Goal: Task Accomplishment & Management: Manage account settings

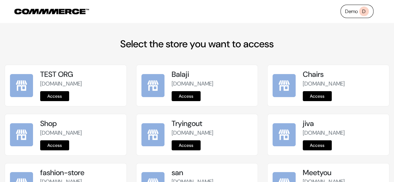
click at [350, 11] on link "Demo D" at bounding box center [357, 11] width 33 height 13
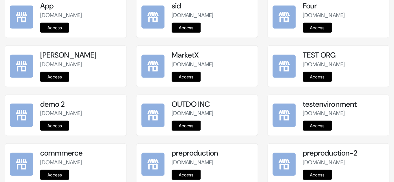
scroll to position [841, 0]
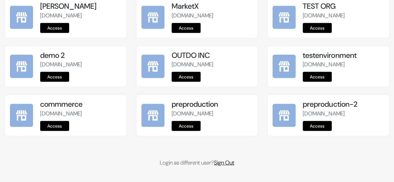
click at [234, 164] on link "Sign Out" at bounding box center [224, 162] width 20 height 7
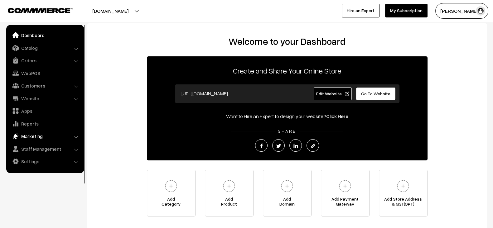
click at [55, 139] on link "Marketing" at bounding box center [45, 136] width 74 height 11
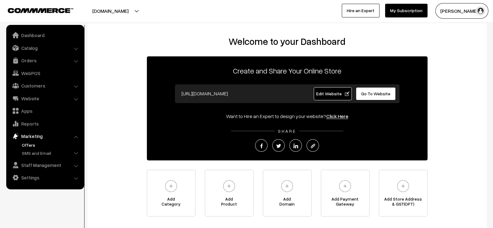
click at [33, 146] on link "Offers" at bounding box center [51, 145] width 62 height 7
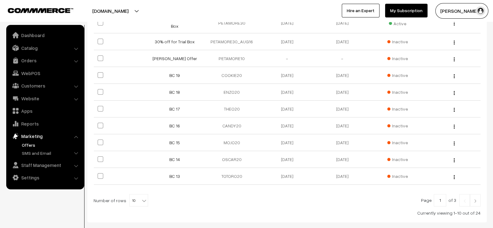
scroll to position [159, 0]
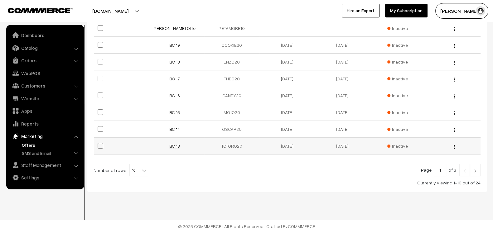
click at [174, 143] on link "BC 13" at bounding box center [174, 145] width 11 height 5
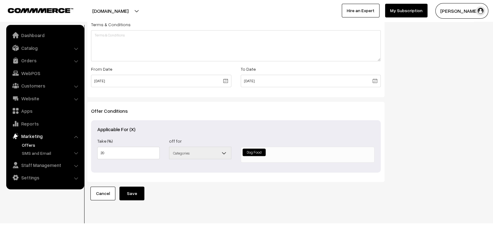
scroll to position [226, 0]
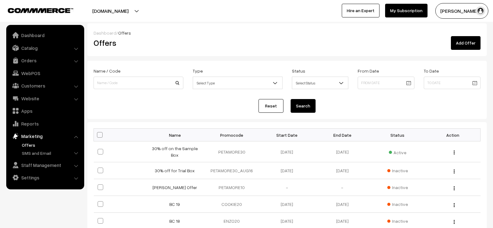
scroll to position [159, 0]
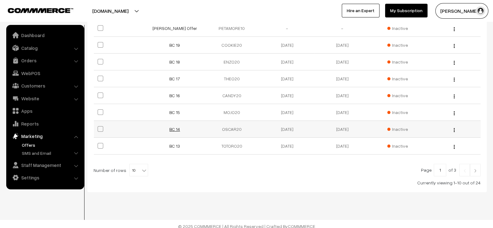
click at [175, 127] on link "BC 14" at bounding box center [174, 129] width 11 height 5
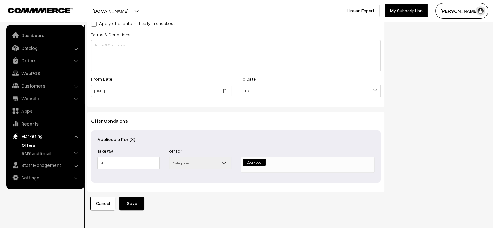
scroll to position [240, 0]
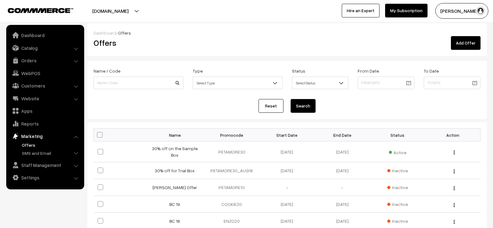
scroll to position [159, 0]
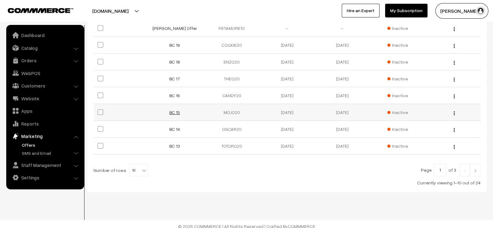
click at [175, 110] on link "BC 15" at bounding box center [174, 112] width 11 height 5
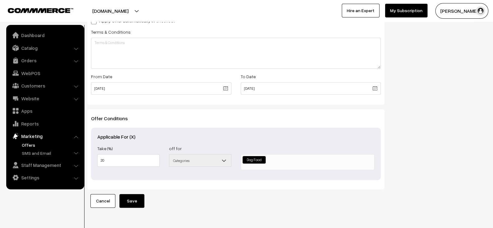
scroll to position [231, 0]
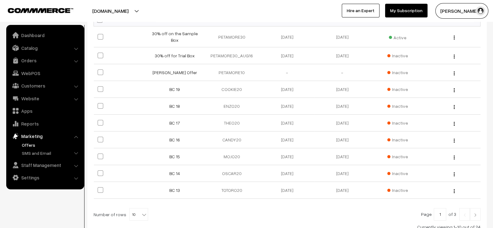
scroll to position [114, 0]
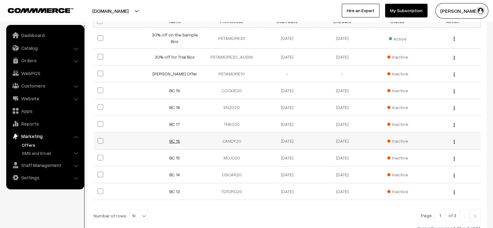
click at [171, 138] on link "BC 16" at bounding box center [174, 140] width 11 height 5
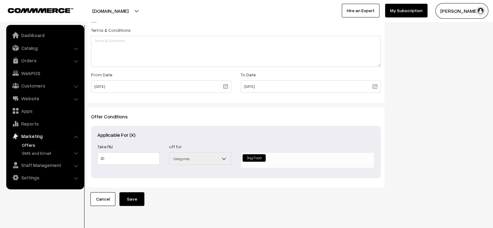
scroll to position [240, 0]
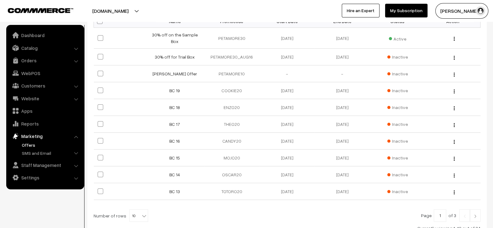
scroll to position [111, 0]
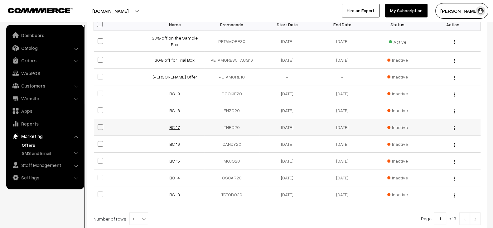
click at [172, 125] on link "BC 17" at bounding box center [174, 127] width 11 height 5
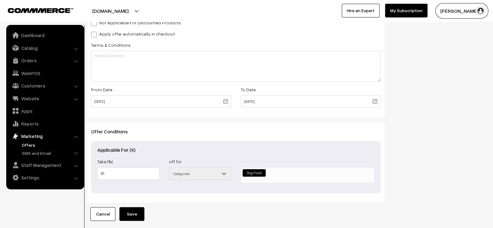
scroll to position [207, 0]
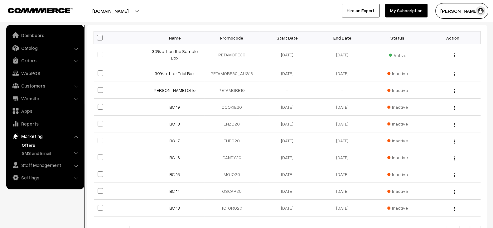
scroll to position [95, 0]
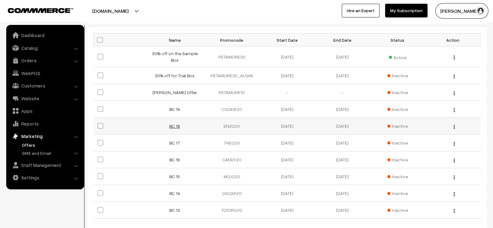
click at [174, 123] on link "BC 18" at bounding box center [174, 125] width 11 height 5
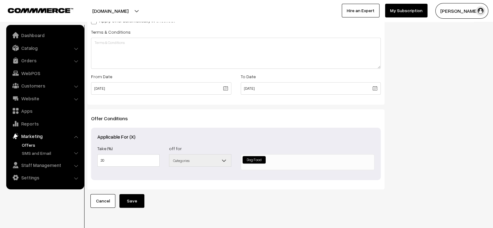
scroll to position [220, 0]
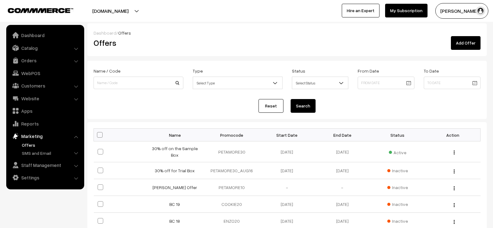
scroll to position [76, 0]
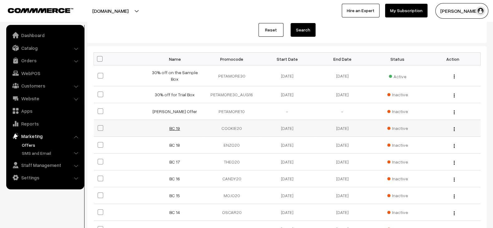
click at [170, 126] on link "BC 19" at bounding box center [174, 128] width 11 height 5
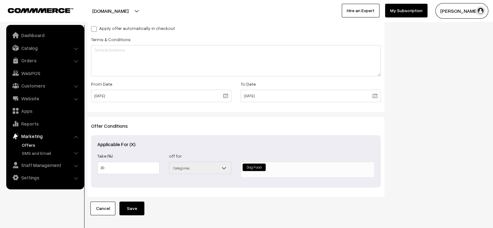
scroll to position [211, 0]
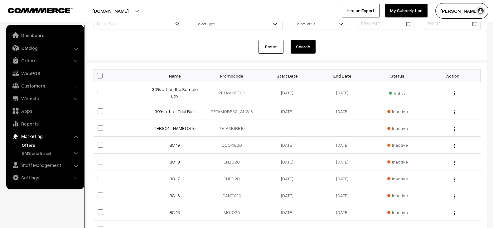
scroll to position [58, 0]
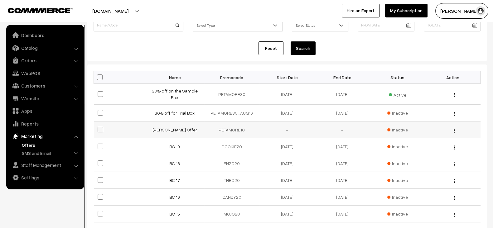
click at [181, 128] on link "Chaitanya Kulkarni Offer" at bounding box center [174, 129] width 45 height 5
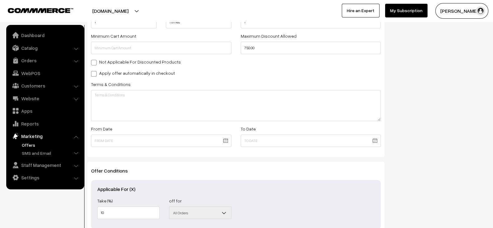
scroll to position [162, 0]
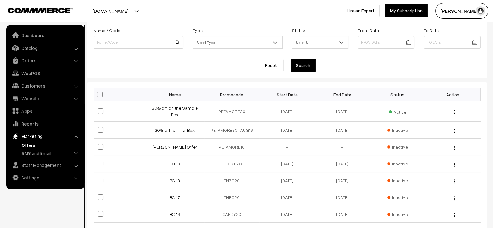
scroll to position [39, 0]
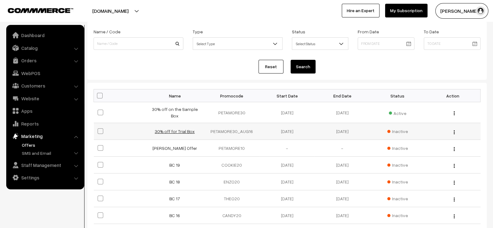
click at [175, 129] on link "30% off for Trial Box" at bounding box center [175, 131] width 40 height 5
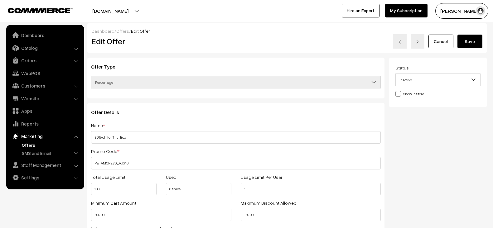
select select
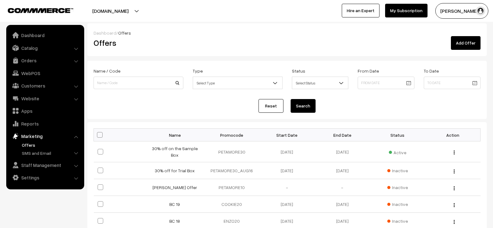
scroll to position [40, 0]
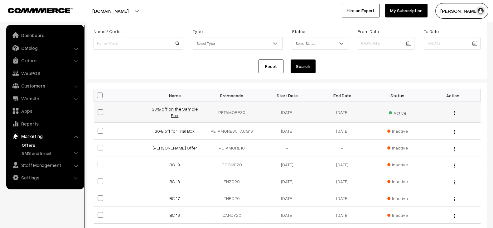
click at [181, 108] on link "30% off on the Sample Box" at bounding box center [175, 112] width 46 height 12
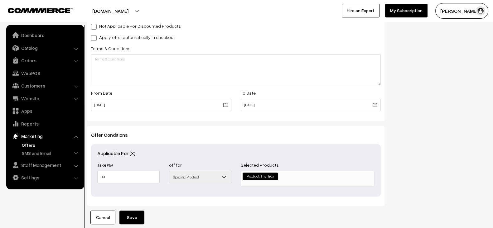
scroll to position [209, 0]
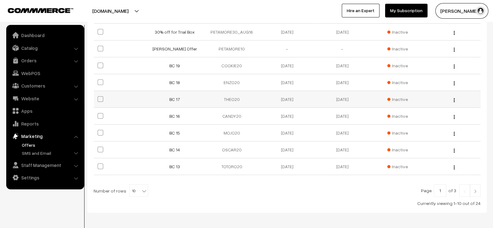
scroll to position [159, 0]
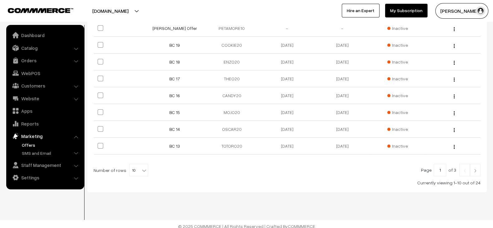
click at [475, 169] on img at bounding box center [475, 171] width 6 height 4
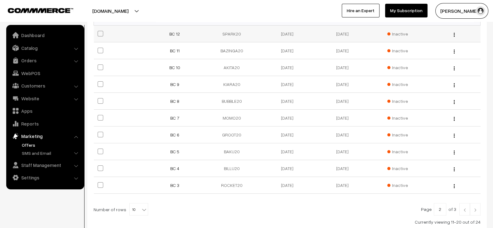
scroll to position [159, 0]
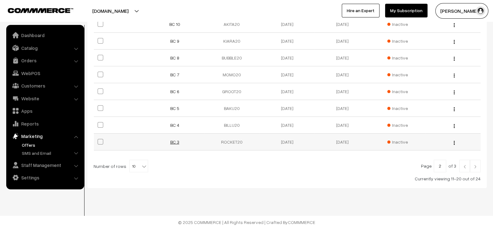
click at [173, 142] on link "BC 3" at bounding box center [174, 141] width 9 height 5
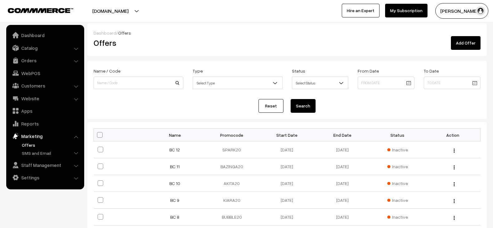
scroll to position [159, 0]
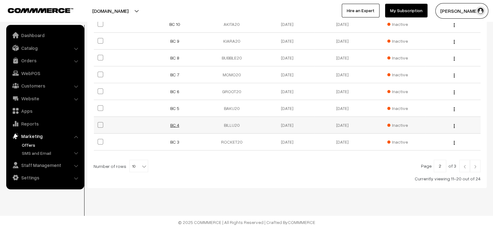
click at [178, 126] on link "BC 4" at bounding box center [174, 125] width 9 height 5
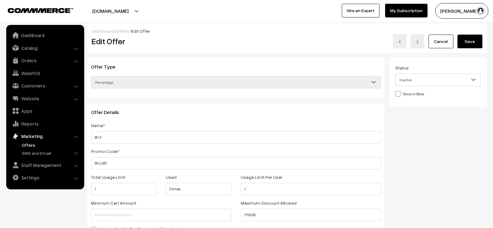
scroll to position [240, 0]
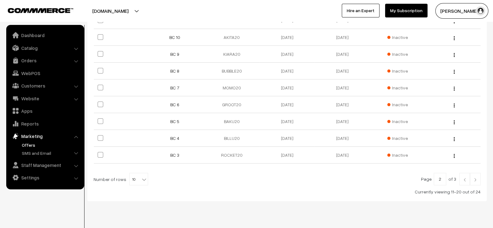
scroll to position [146, 0]
click at [172, 120] on link "BC 5" at bounding box center [174, 121] width 9 height 5
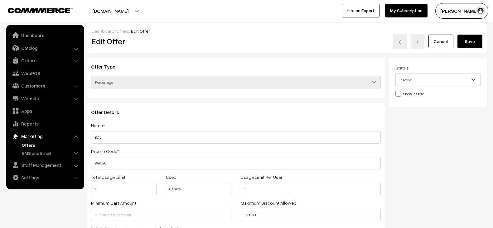
scroll to position [240, 0]
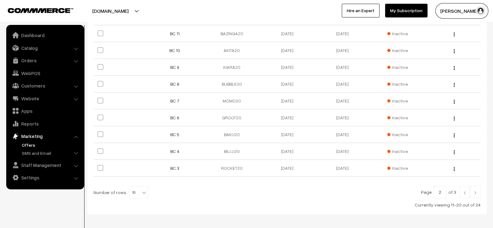
scroll to position [133, 0]
click at [175, 120] on link "BC 6" at bounding box center [174, 118] width 9 height 5
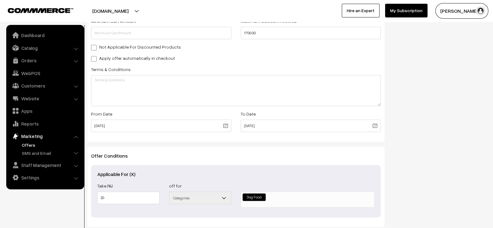
scroll to position [184, 0]
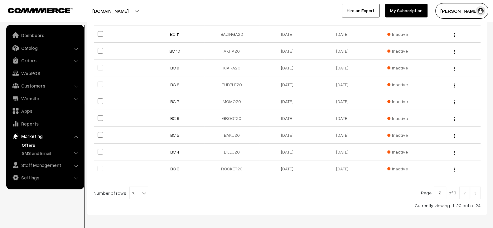
scroll to position [111, 0]
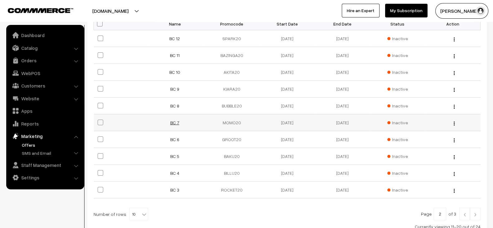
click at [178, 123] on link "BC 7" at bounding box center [174, 122] width 9 height 5
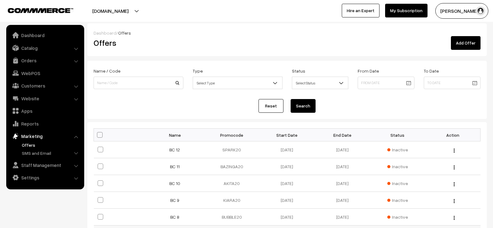
scroll to position [111, 0]
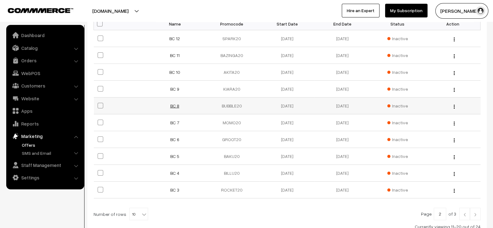
click at [176, 107] on link "BC 8" at bounding box center [174, 105] width 9 height 5
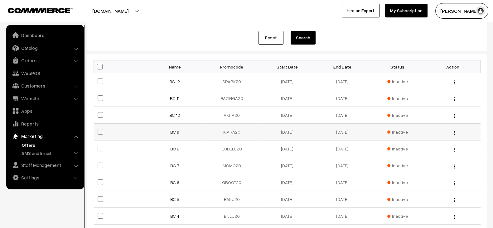
scroll to position [68, 0]
click at [173, 130] on link "BC 9" at bounding box center [174, 132] width 9 height 5
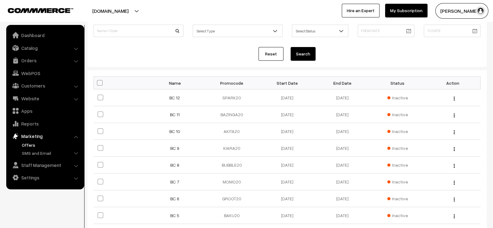
scroll to position [50, 0]
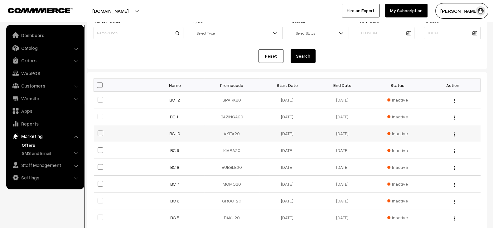
click at [176, 136] on td "BC 10" at bounding box center [176, 133] width 55 height 17
click at [176, 135] on link "BC 10" at bounding box center [174, 133] width 11 height 5
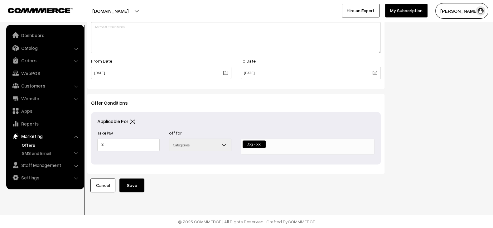
scroll to position [240, 0]
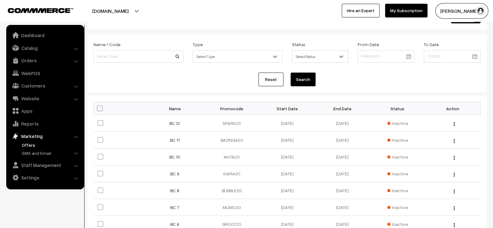
scroll to position [27, 0]
click at [175, 156] on link "BC 10" at bounding box center [174, 156] width 11 height 5
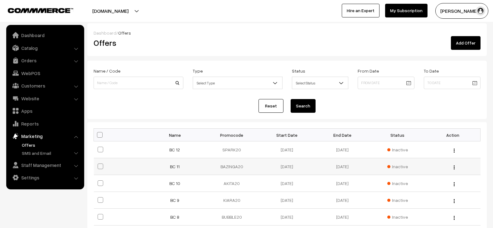
scroll to position [27, 0]
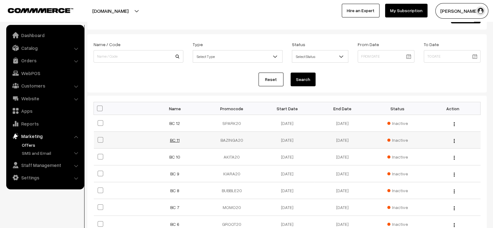
click at [177, 138] on link "BC 11" at bounding box center [175, 139] width 10 height 5
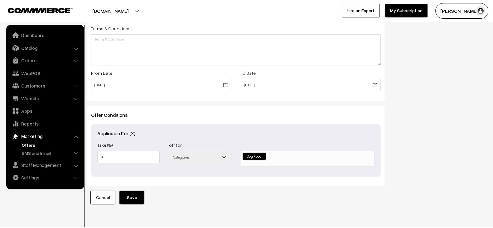
scroll to position [219, 0]
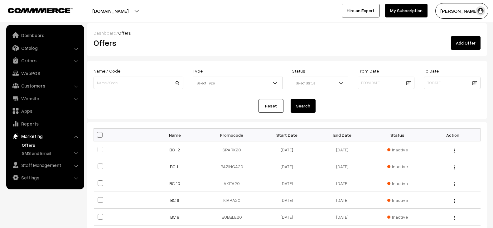
scroll to position [27, 0]
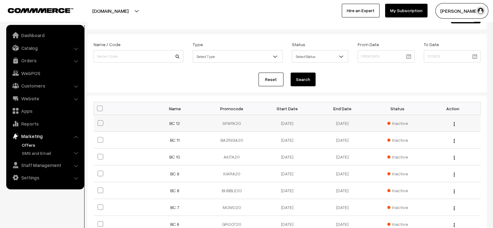
click at [175, 119] on td "BC 12" at bounding box center [176, 123] width 55 height 17
click at [175, 124] on link "BC 12" at bounding box center [174, 123] width 11 height 5
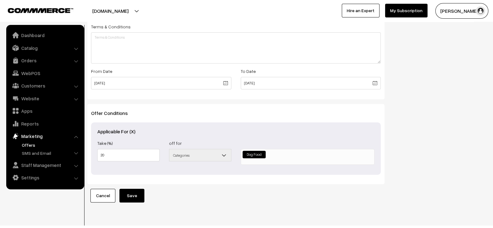
scroll to position [226, 0]
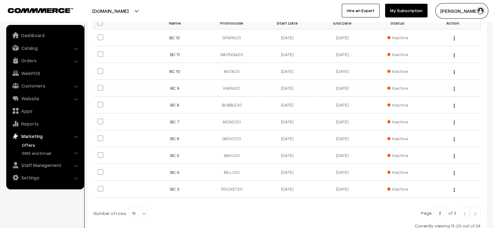
scroll to position [159, 0]
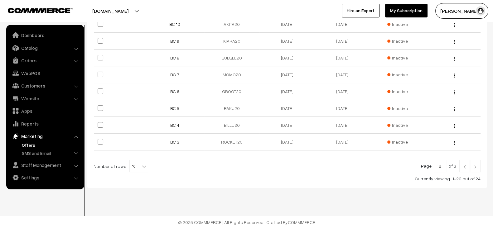
click at [473, 166] on img at bounding box center [475, 167] width 6 height 4
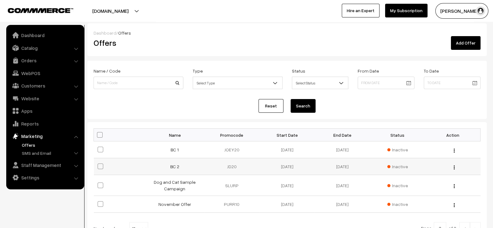
scroll to position [62, 0]
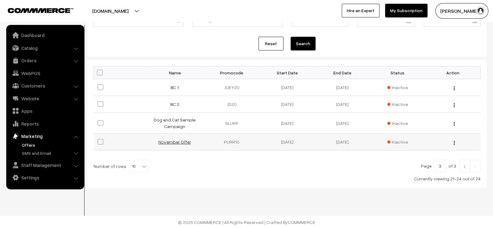
click at [176, 142] on link "November Offer" at bounding box center [174, 141] width 33 height 5
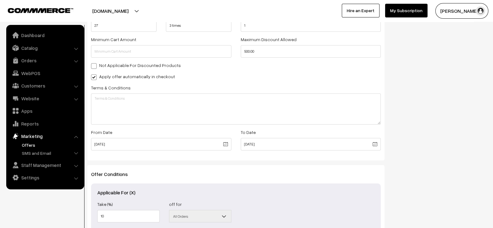
scroll to position [237, 0]
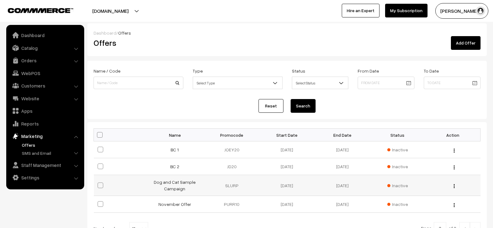
scroll to position [62, 0]
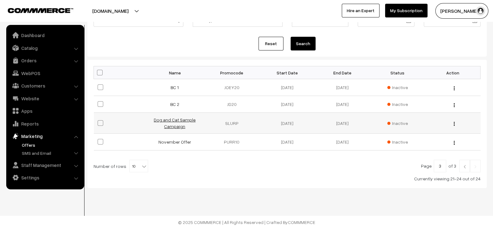
click at [179, 124] on link "Dog and Cat Sample Campaign" at bounding box center [175, 123] width 42 height 12
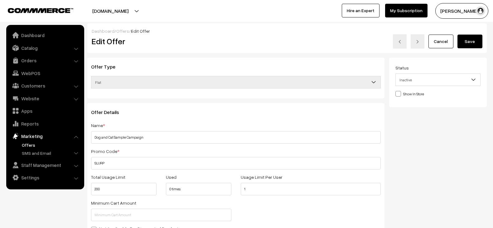
select select
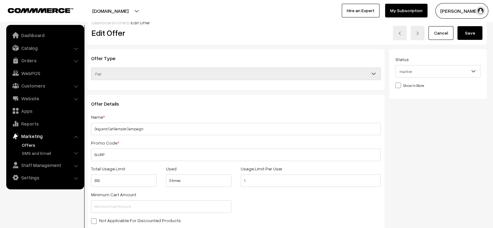
scroll to position [9, 0]
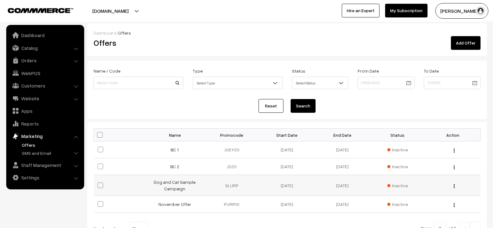
scroll to position [62, 0]
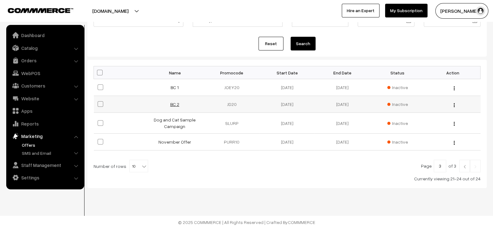
click at [171, 102] on link "BC 2" at bounding box center [174, 104] width 9 height 5
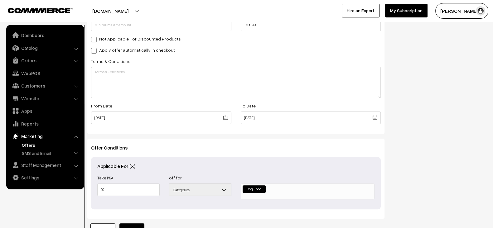
scroll to position [179, 0]
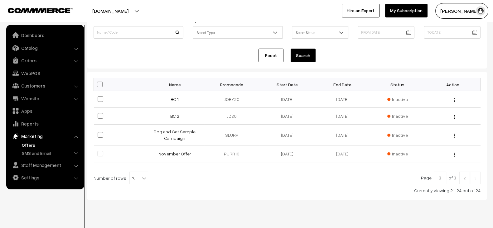
scroll to position [49, 0]
click at [176, 99] on link "BC 1" at bounding box center [175, 100] width 8 height 5
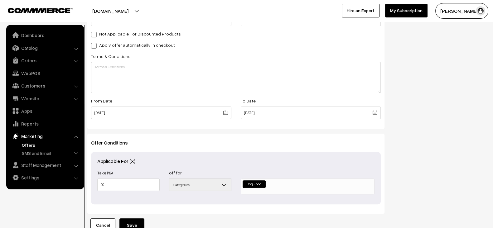
scroll to position [209, 0]
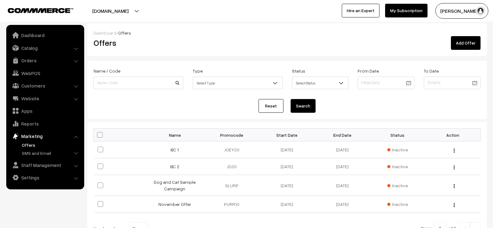
scroll to position [49, 0]
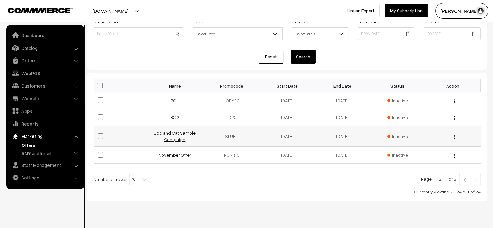
click at [172, 132] on link "Dog and Cat Sample Campaign" at bounding box center [175, 136] width 42 height 12
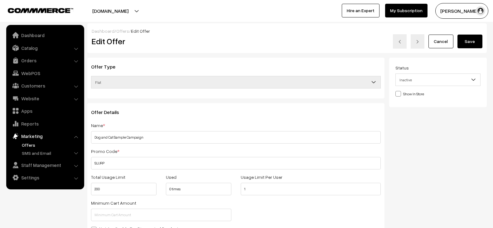
select select
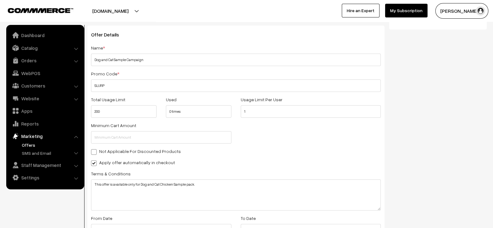
scroll to position [77, 0]
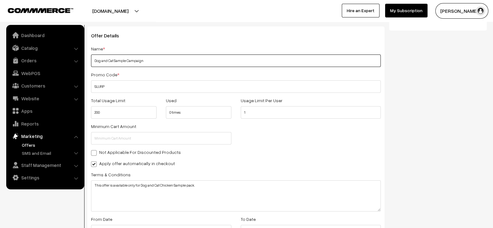
click at [162, 61] on input "Dog and Cat Sample Campaign" at bounding box center [236, 61] width 290 height 12
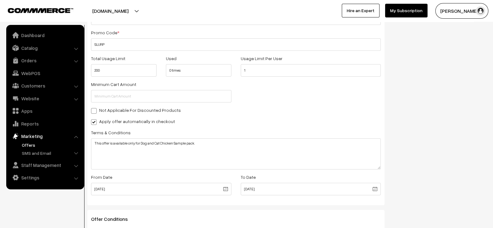
scroll to position [119, 0]
drag, startPoint x: 220, startPoint y: 169, endPoint x: 220, endPoint y: 157, distance: 11.5
click at [220, 157] on div "Offer Details Name * Dog and Cat Sample Campaign Promo Code * SLURP Total Usage…" at bounding box center [235, 94] width 297 height 221
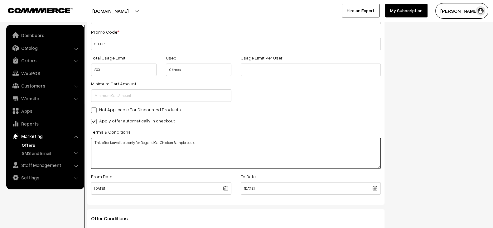
click at [220, 157] on textarea "This offer is available only for Dog and Cat Chicken Sample pack." at bounding box center [236, 153] width 290 height 31
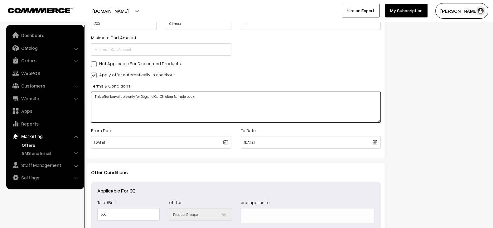
scroll to position [166, 0]
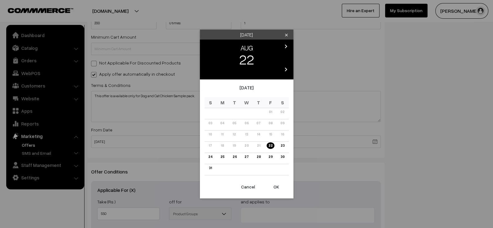
drag, startPoint x: 183, startPoint y: 140, endPoint x: 174, endPoint y: 140, distance: 8.7
click at [174, 140] on body "Thank you for showing interest. Our team will call you shortly. Close petamore.…" at bounding box center [246, 65] width 493 height 463
click at [174, 140] on div "Friday clear chevron_left AUG chevron_right 22 chevron_left 2025 chevron_right …" at bounding box center [246, 114] width 493 height 228
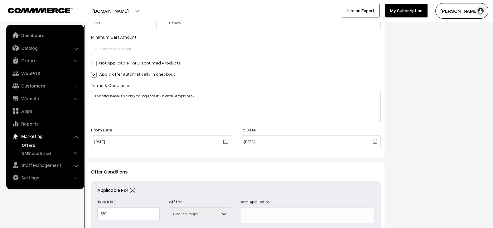
click at [174, 159] on div "Offer Type Flat Percentage Shipping Discount Free Shipping Flat Offer Details N…" at bounding box center [236, 77] width 306 height 370
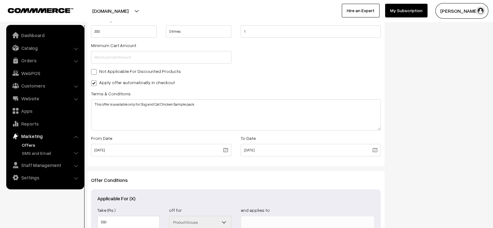
scroll to position [157, 0]
click at [39, 144] on link "Offers" at bounding box center [51, 145] width 62 height 7
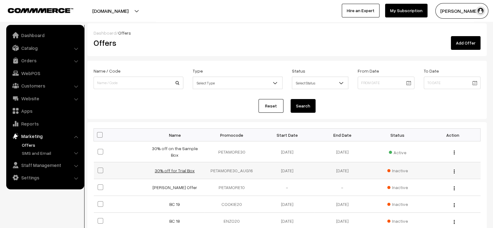
click at [185, 168] on link "30% off for Trial Box" at bounding box center [175, 170] width 40 height 5
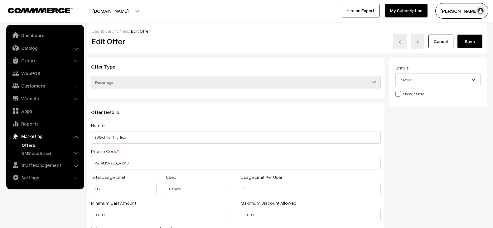
select select
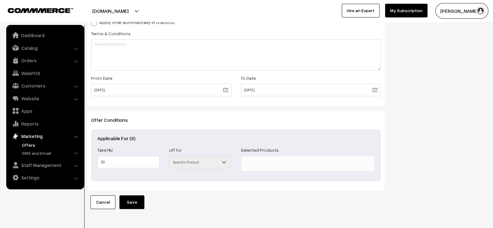
scroll to position [218, 0]
click at [37, 51] on link "Catalog" at bounding box center [45, 47] width 74 height 11
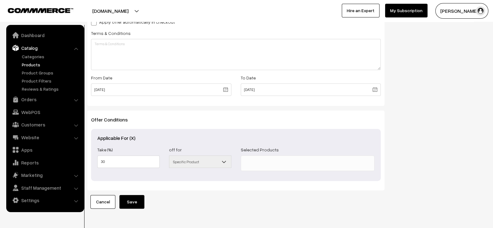
click at [32, 64] on link "Products" at bounding box center [51, 64] width 62 height 7
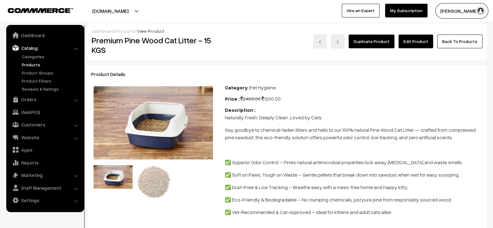
click at [415, 42] on link "Edit Product" at bounding box center [415, 42] width 35 height 14
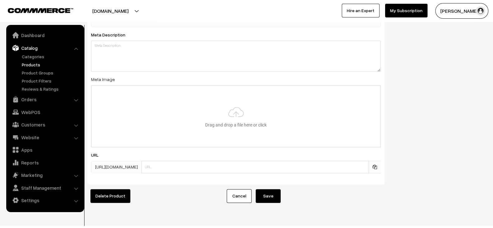
scroll to position [971, 0]
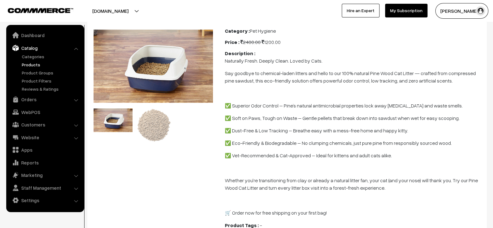
scroll to position [58, 0]
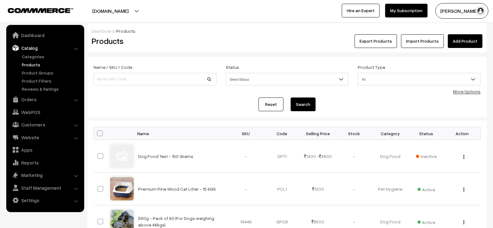
scroll to position [133, 0]
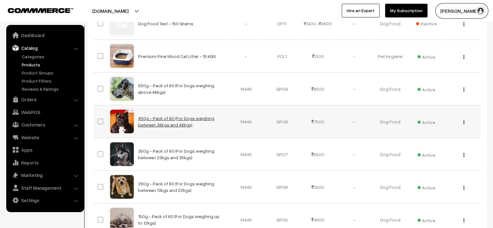
click at [161, 126] on link "450g - Pack of 60 (For Dogs weighing between 36kgs and 46kgs)" at bounding box center [176, 122] width 76 height 12
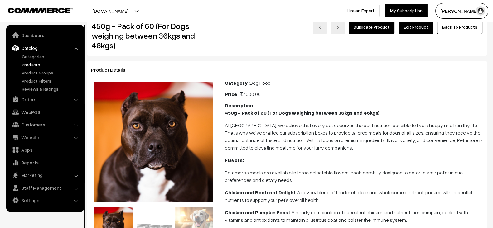
scroll to position [15, 0]
click at [424, 31] on link "Edit Product" at bounding box center [415, 27] width 35 height 14
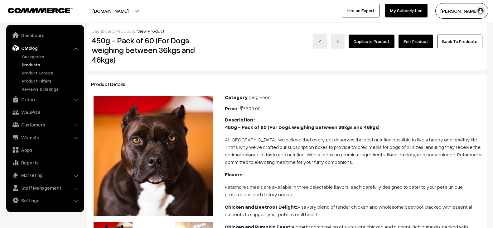
scroll to position [15, 0]
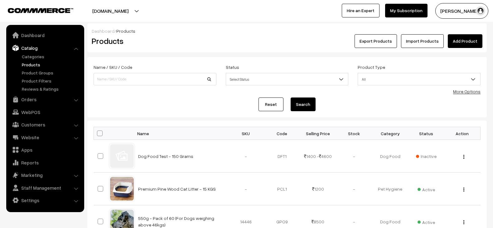
scroll to position [133, 0]
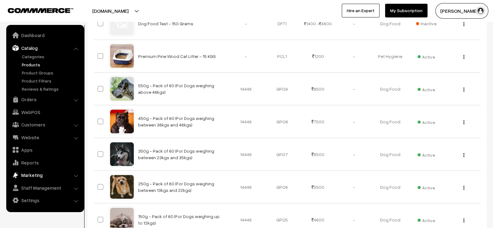
click at [36, 172] on link "Marketing" at bounding box center [45, 175] width 74 height 11
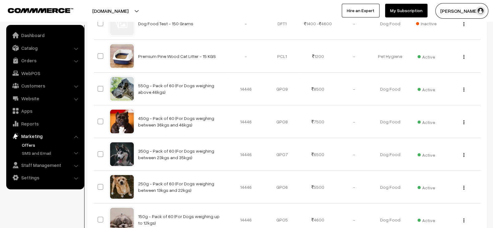
click at [37, 144] on link "Offers" at bounding box center [51, 145] width 62 height 7
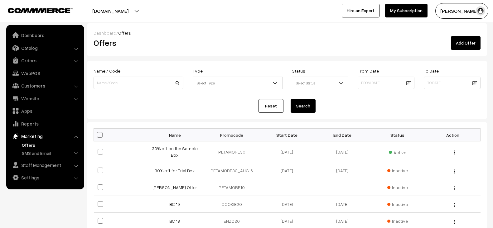
scroll to position [159, 0]
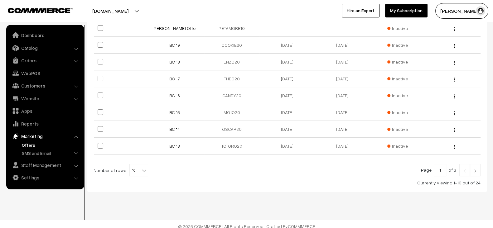
click at [475, 169] on img at bounding box center [475, 171] width 6 height 4
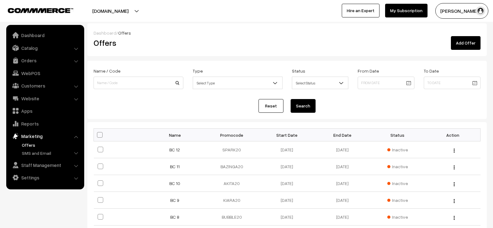
scroll to position [159, 0]
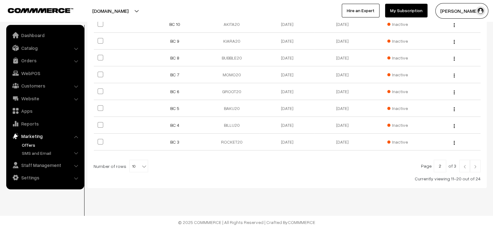
click at [474, 166] on img at bounding box center [475, 167] width 6 height 4
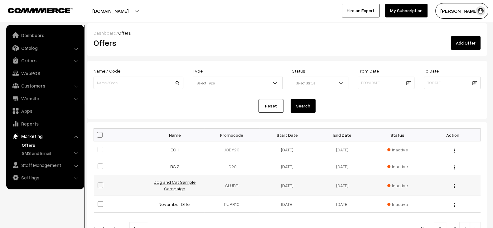
click at [169, 180] on link "Dog and Cat Sample Campaign" at bounding box center [175, 186] width 42 height 12
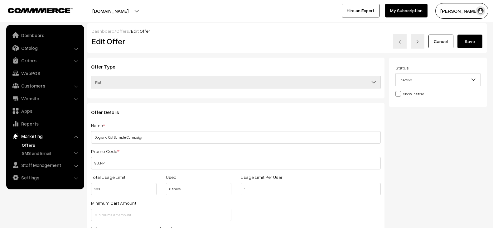
select select
click at [34, 49] on link "Catalog" at bounding box center [45, 47] width 74 height 11
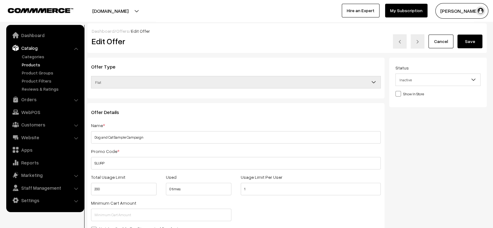
click at [26, 65] on link "Products" at bounding box center [51, 64] width 62 height 7
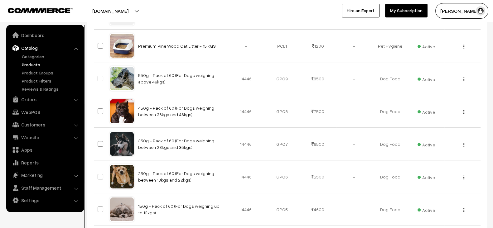
scroll to position [144, 0]
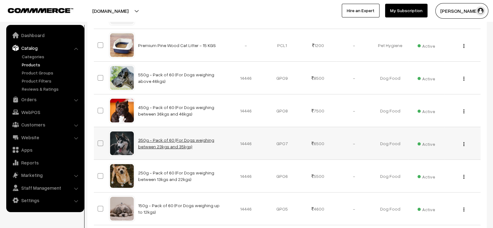
click at [177, 137] on link "350g - Pack of 60 (For Dogs weighing between 23kgs and 35kgs)" at bounding box center [176, 143] width 76 height 12
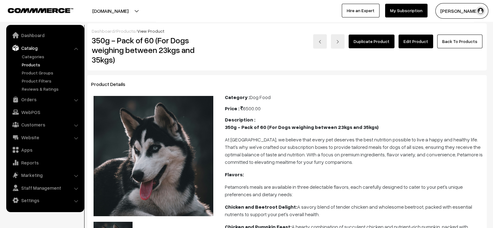
click at [417, 38] on link "Edit Product" at bounding box center [415, 42] width 35 height 14
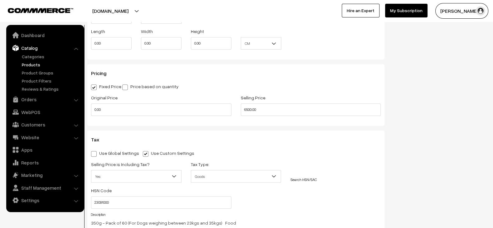
scroll to position [490, 0]
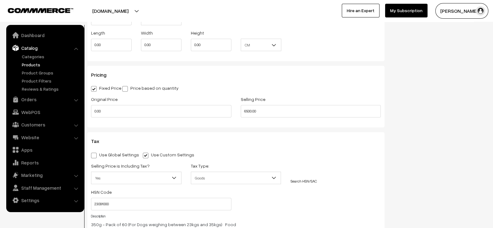
click at [131, 7] on button "[DOMAIN_NAME]" at bounding box center [110, 11] width 80 height 16
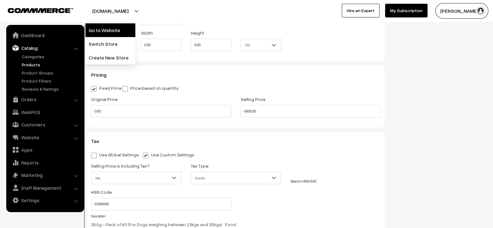
click at [111, 31] on link "Go to Website" at bounding box center [110, 30] width 50 height 14
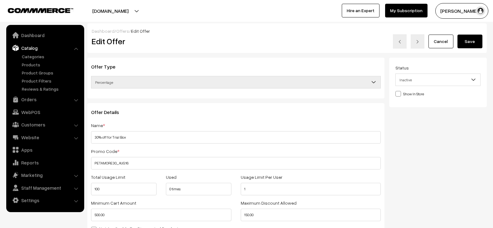
select select
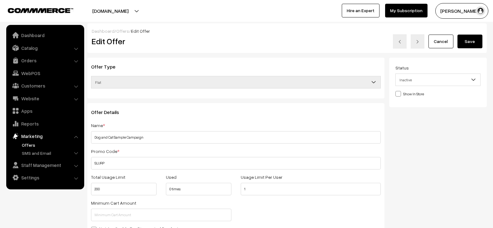
select select
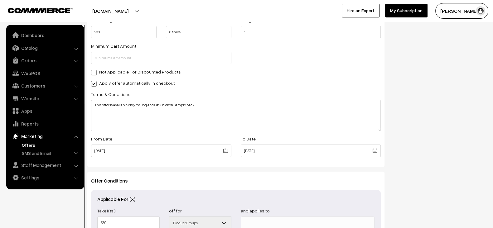
click at [46, 142] on link "Offers" at bounding box center [51, 145] width 62 height 7
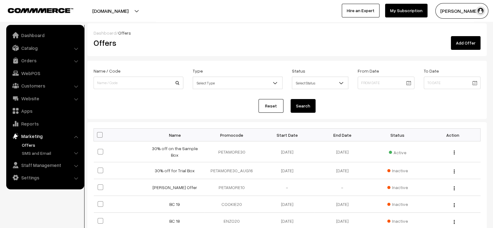
click at [402, 16] on link "My Subscription" at bounding box center [406, 11] width 42 height 14
click at [458, 45] on link "Add Offer" at bounding box center [466, 43] width 30 height 14
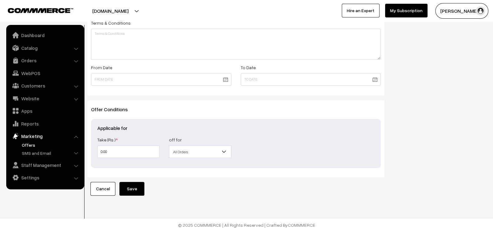
scroll to position [230, 0]
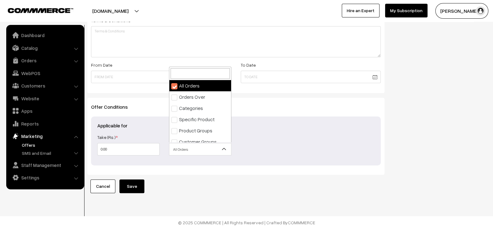
click at [214, 151] on span "All Orders" at bounding box center [200, 149] width 62 height 11
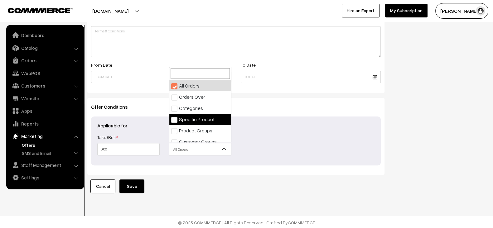
select select "4"
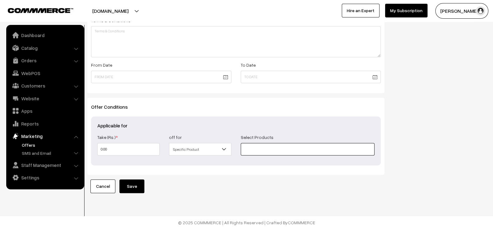
click at [274, 147] on input at bounding box center [308, 149] width 134 height 12
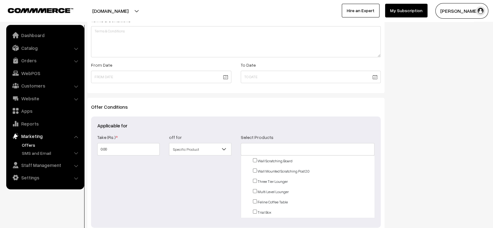
click at [253, 159] on input "checkbox" at bounding box center [255, 160] width 4 height 4
checkbox input "true"
click at [255, 170] on input "checkbox" at bounding box center [255, 171] width 4 height 4
checkbox input "true"
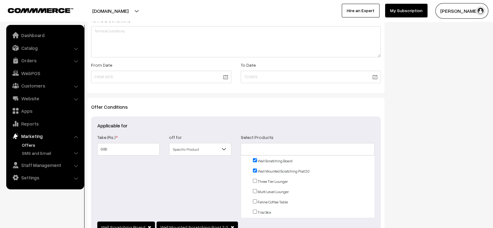
click at [440, 147] on div "Show In Store Publish Date" at bounding box center [440, 48] width 102 height 442
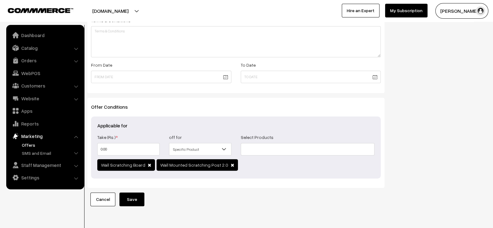
scroll to position [243, 0]
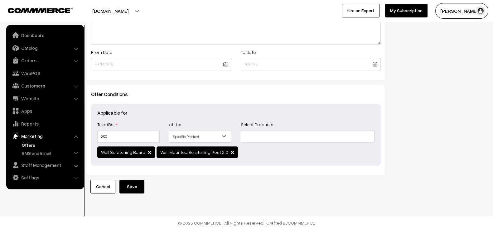
click at [135, 181] on button "Save" at bounding box center [131, 187] width 25 height 14
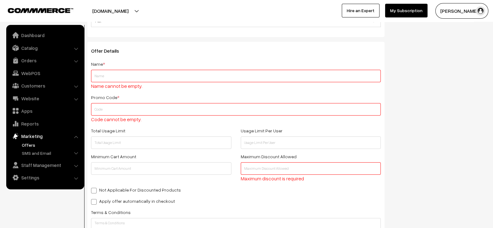
scroll to position [60, 0]
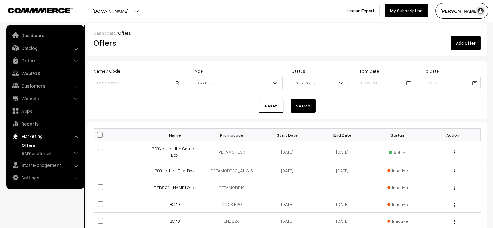
click at [445, 16] on button "Syed Zeeshan" at bounding box center [461, 11] width 53 height 16
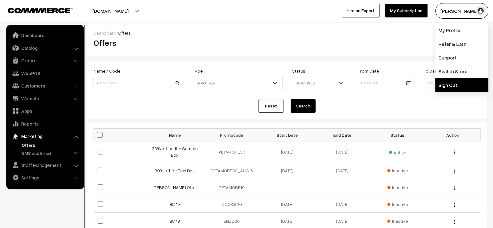
click at [441, 84] on link "Sign Out" at bounding box center [461, 85] width 53 height 14
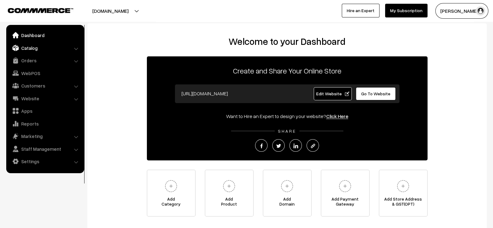
click at [38, 53] on link "Catalog" at bounding box center [45, 47] width 74 height 11
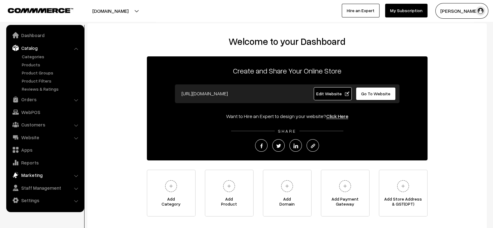
click at [42, 172] on link "Marketing" at bounding box center [45, 175] width 74 height 11
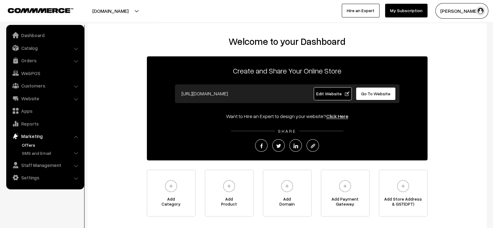
click at [25, 142] on link "Offers" at bounding box center [51, 145] width 62 height 7
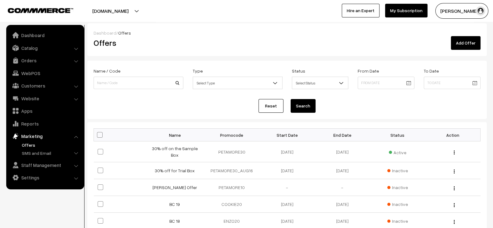
scroll to position [12, 0]
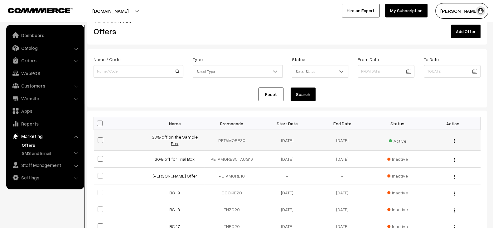
click at [181, 135] on link "30% off on the Sample Box" at bounding box center [175, 140] width 46 height 12
